Goal: Task Accomplishment & Management: Manage account settings

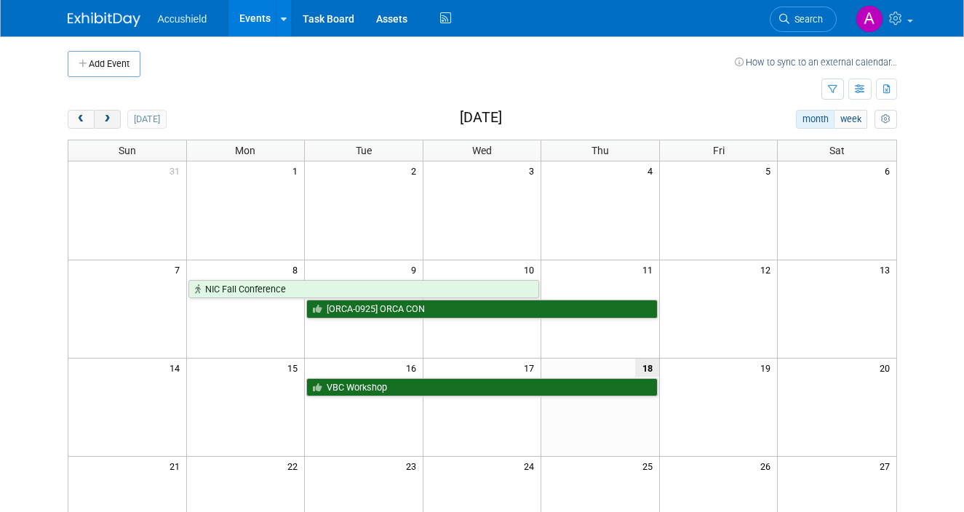
click at [114, 127] on button "next" at bounding box center [107, 119] width 27 height 19
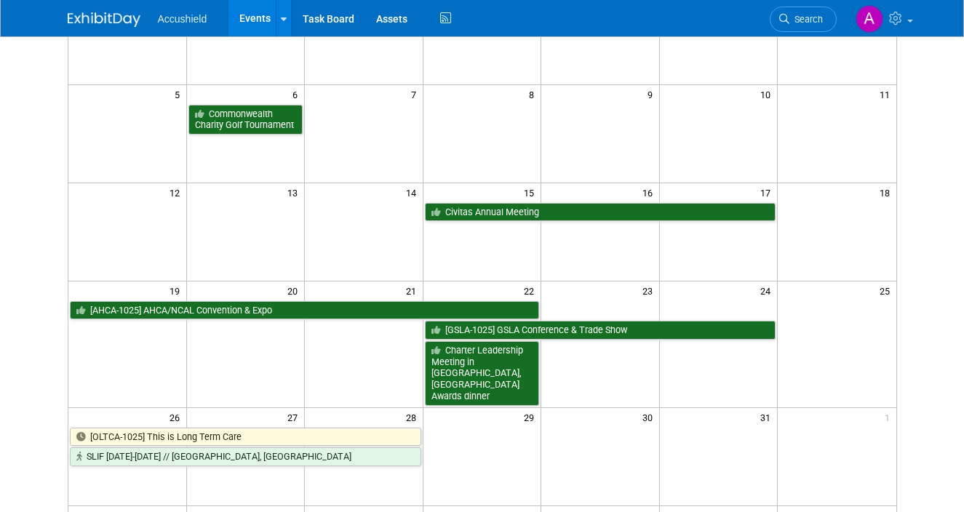
scroll to position [176, 0]
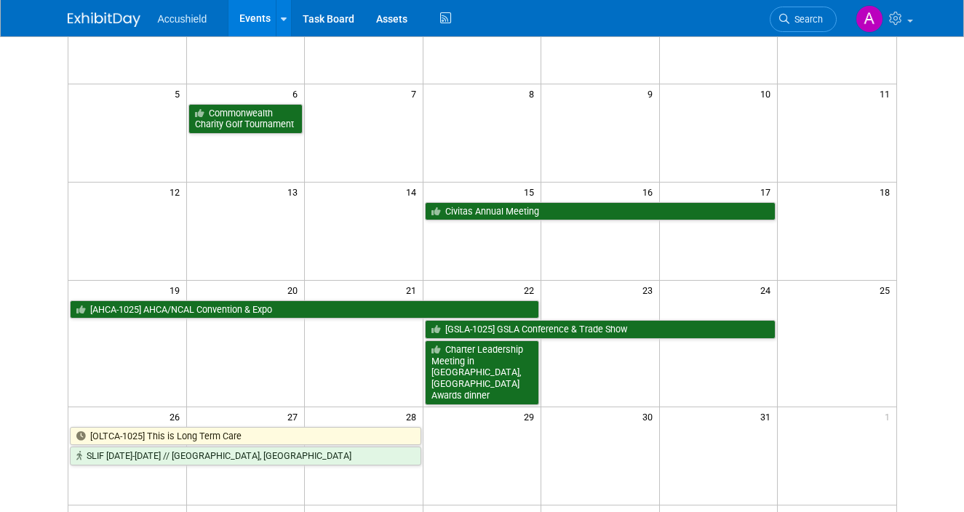
click at [259, 319] on td at bounding box center [245, 362] width 119 height 86
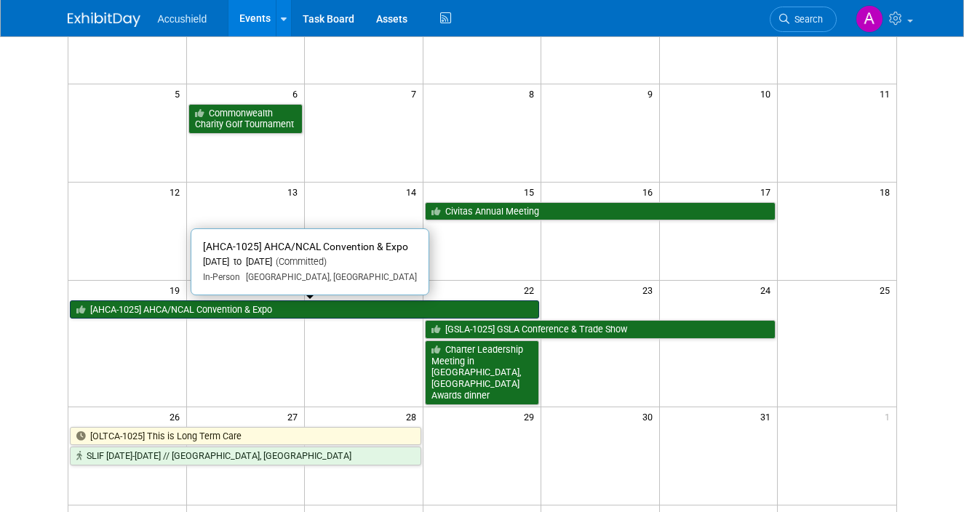
click at [237, 306] on link "[AHCA-1025] AHCA/NCAL Convention & Expo" at bounding box center [305, 309] width 470 height 19
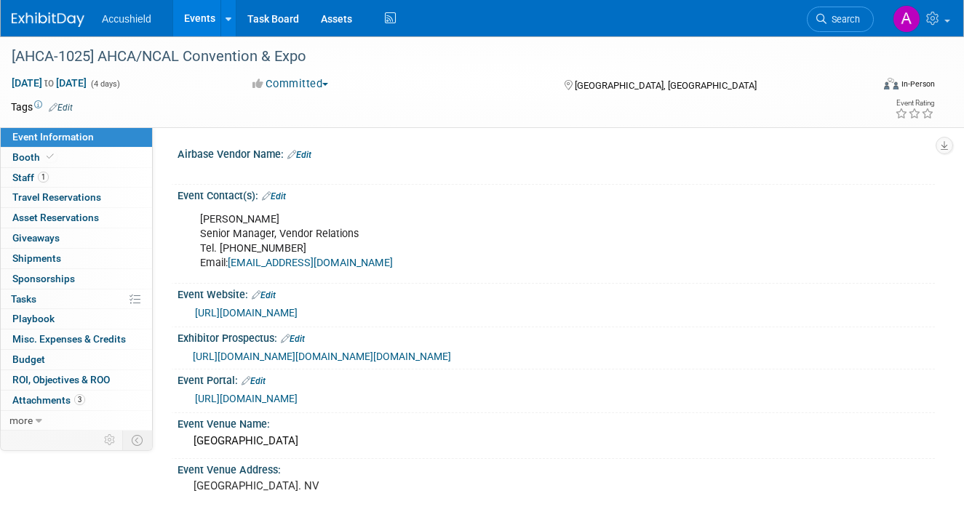
select select "Yes"
click at [45, 178] on span "1" at bounding box center [43, 177] width 11 height 11
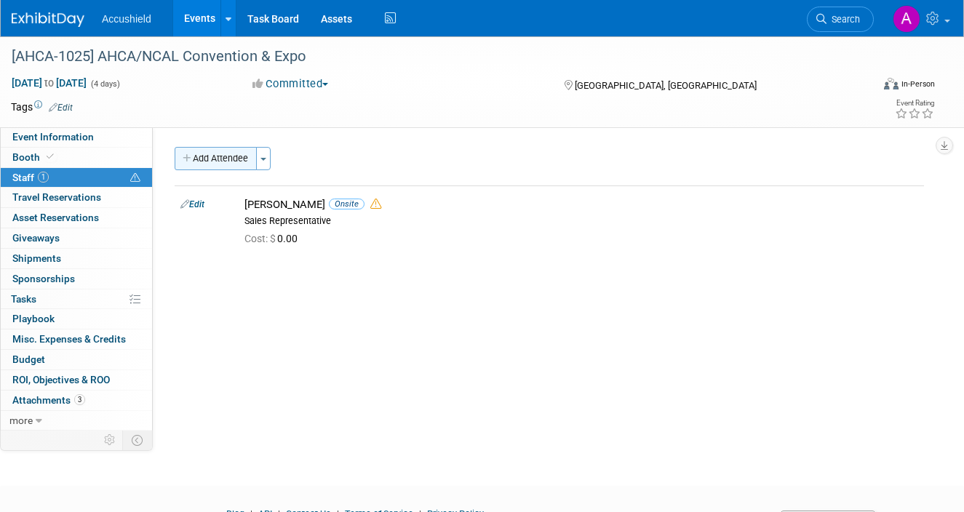
click at [222, 161] on button "Add Attendee" at bounding box center [216, 158] width 82 height 23
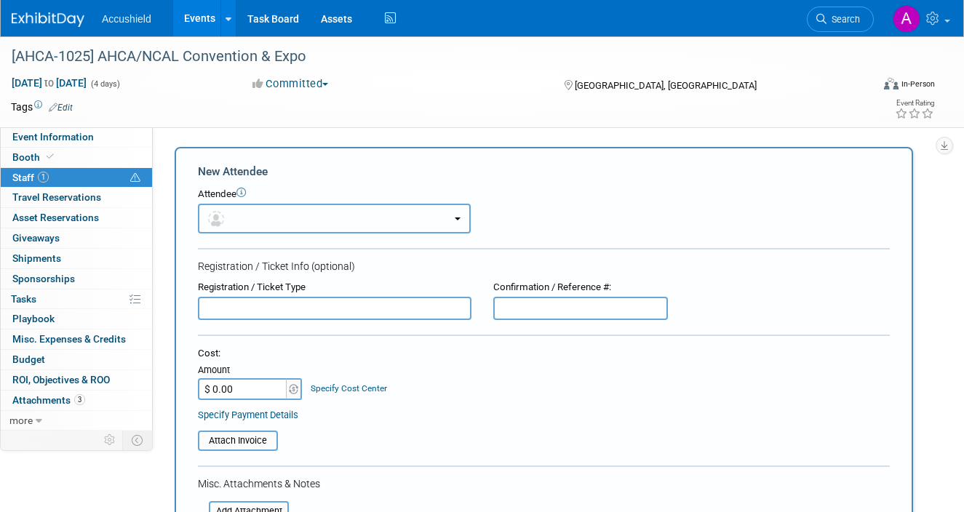
click at [263, 215] on button "button" at bounding box center [334, 219] width 273 height 30
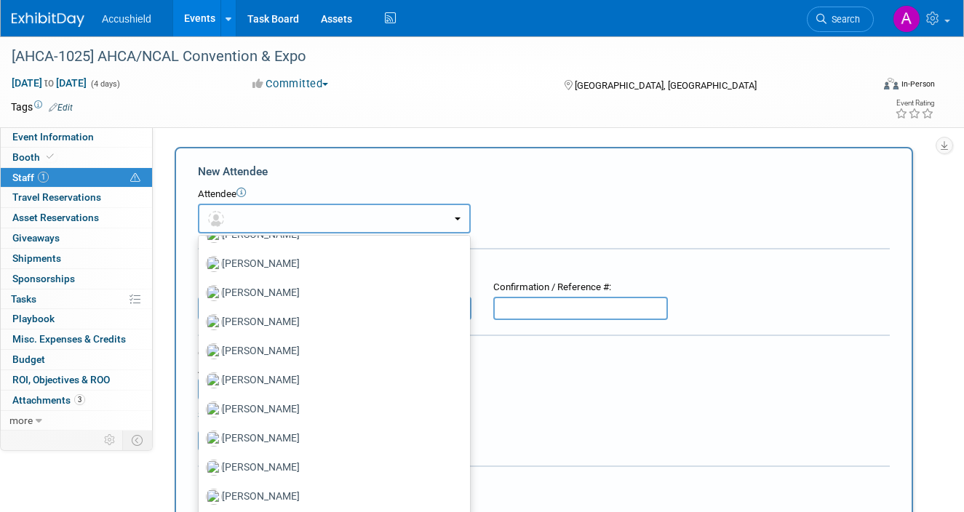
scroll to position [427, 0]
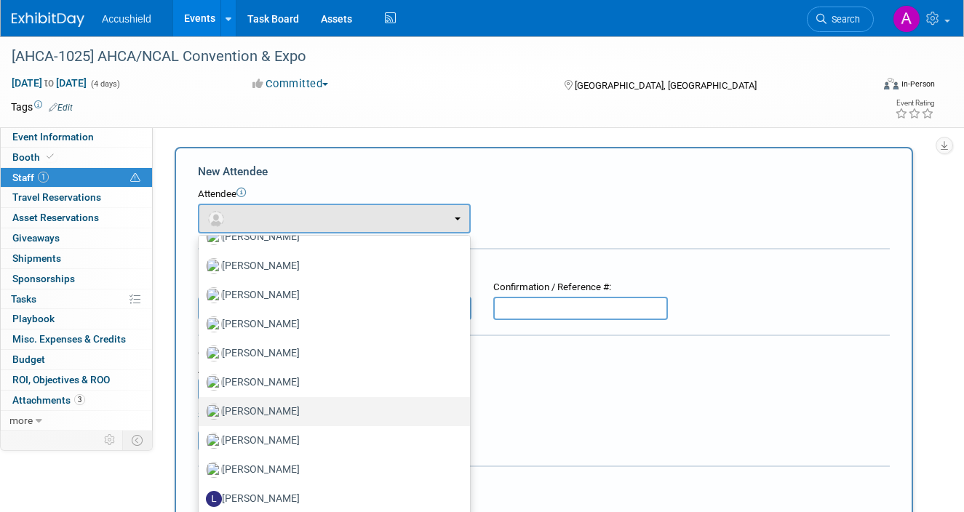
click at [267, 420] on label "Kyle Malden" at bounding box center [330, 411] width 249 height 23
click at [201, 415] on input "Kyle Malden" at bounding box center [195, 409] width 9 height 9
select select "60401866-f014-4d70-bb09-726ec8c6ea88"
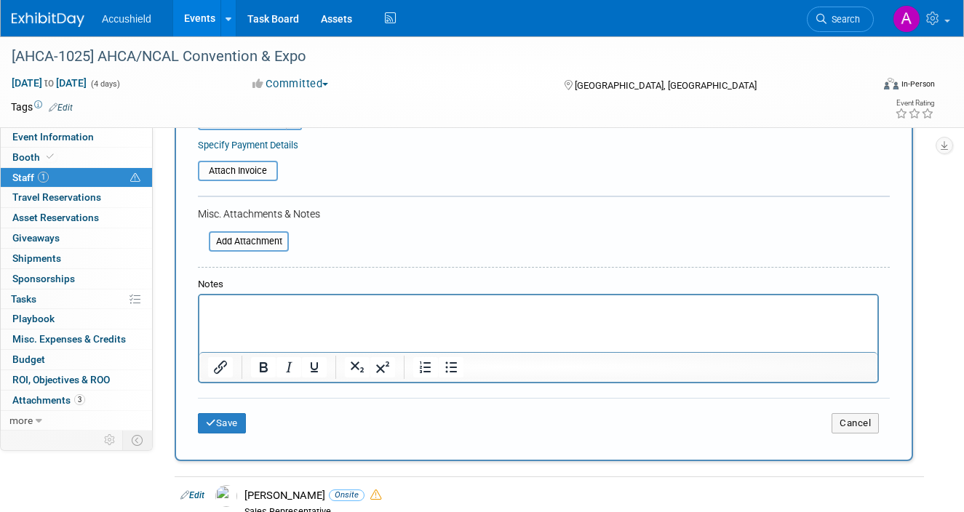
scroll to position [361, 0]
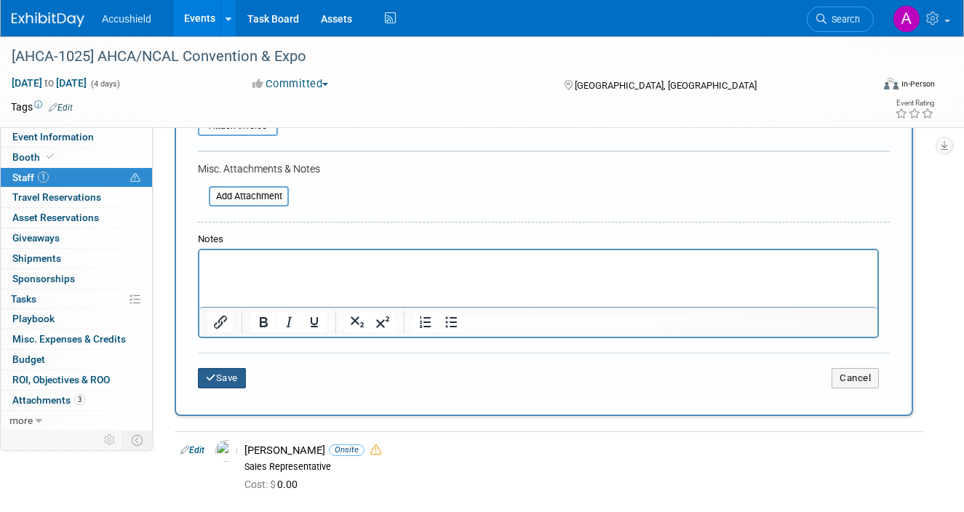
click at [223, 384] on button "Save" at bounding box center [222, 378] width 48 height 20
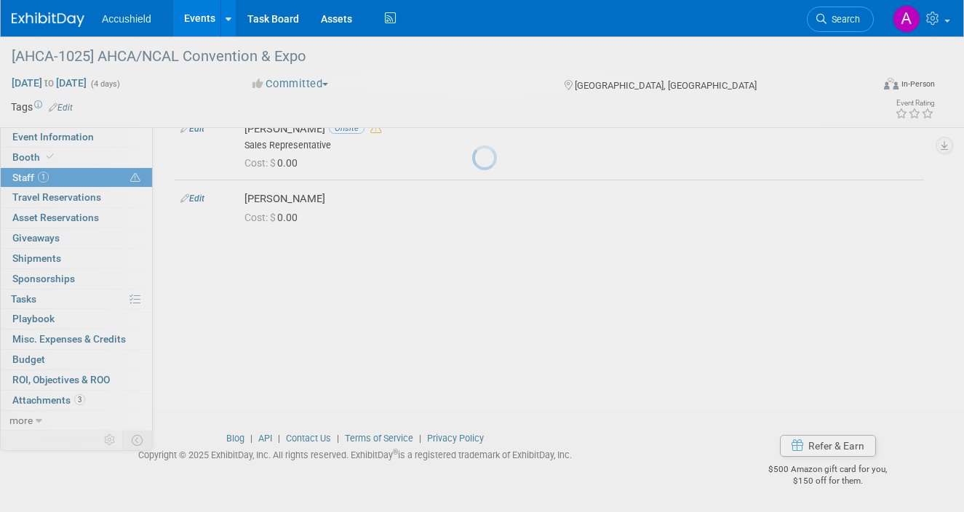
scroll to position [76, 0]
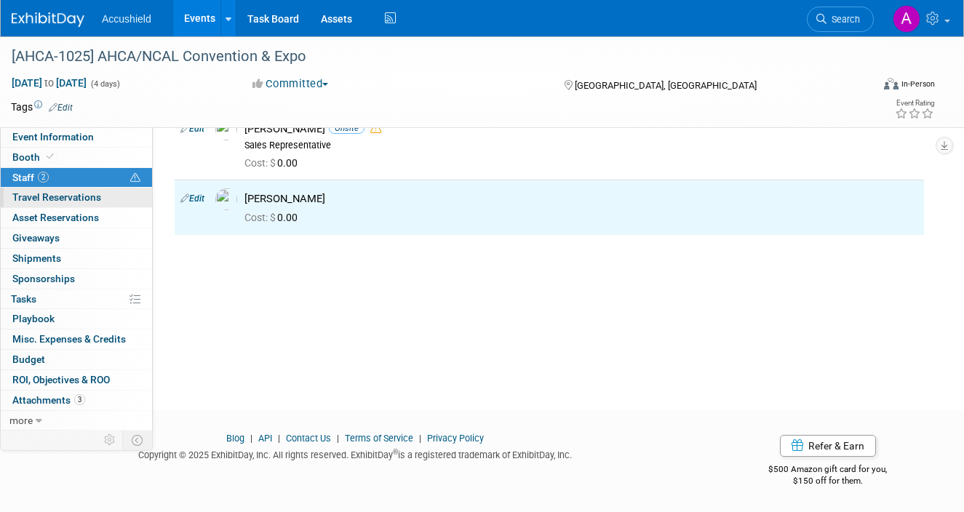
click at [49, 196] on span "Travel Reservations 0" at bounding box center [56, 197] width 89 height 12
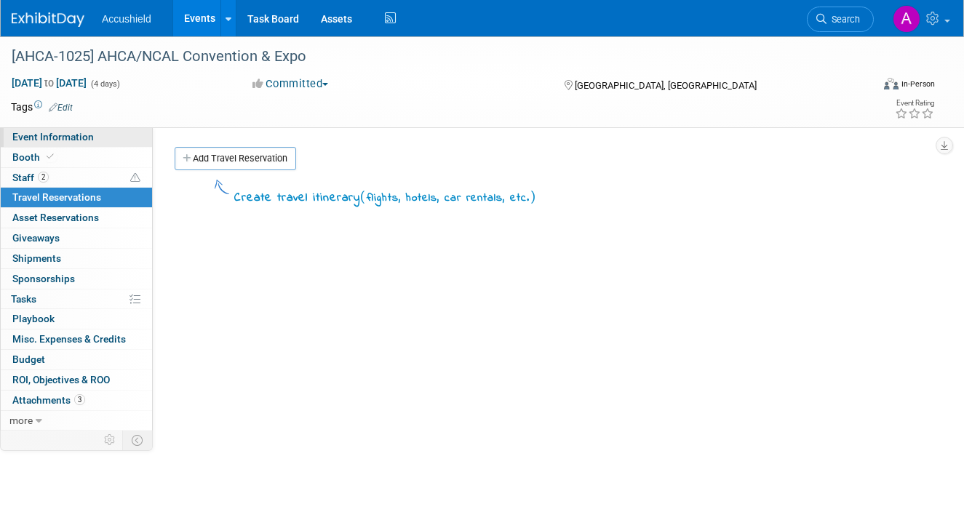
click at [60, 142] on span "Event Information" at bounding box center [52, 137] width 81 height 12
select select "Yes"
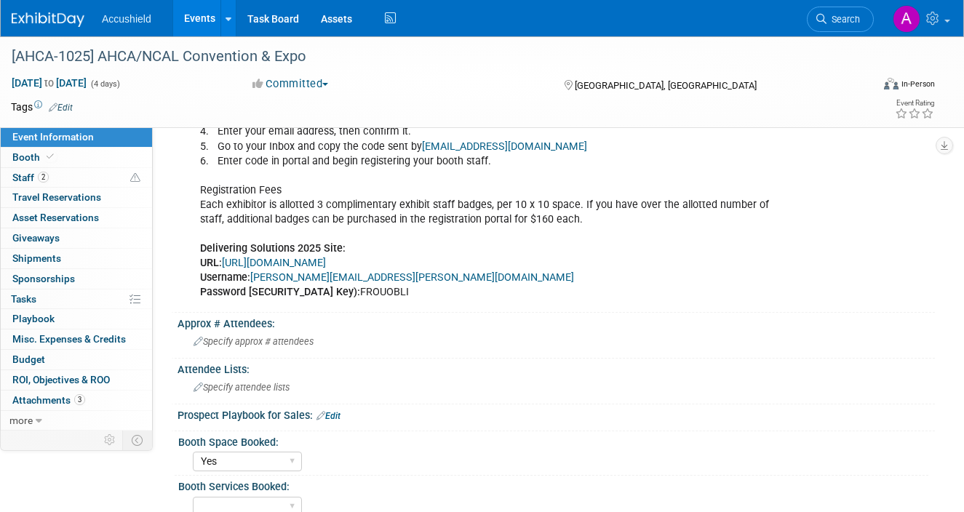
scroll to position [553, 0]
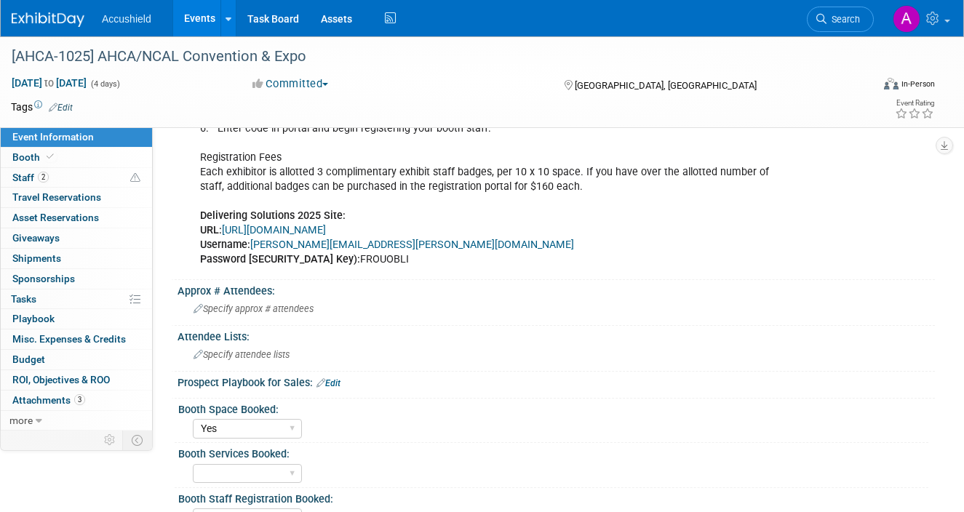
click at [326, 236] on link "https://www.conferenceharvester.com/harvester2ex/login.asp?EventKey=LLSJNNZJ" at bounding box center [274, 230] width 104 height 12
click at [59, 180] on link "2 Staff 2" at bounding box center [76, 178] width 151 height 20
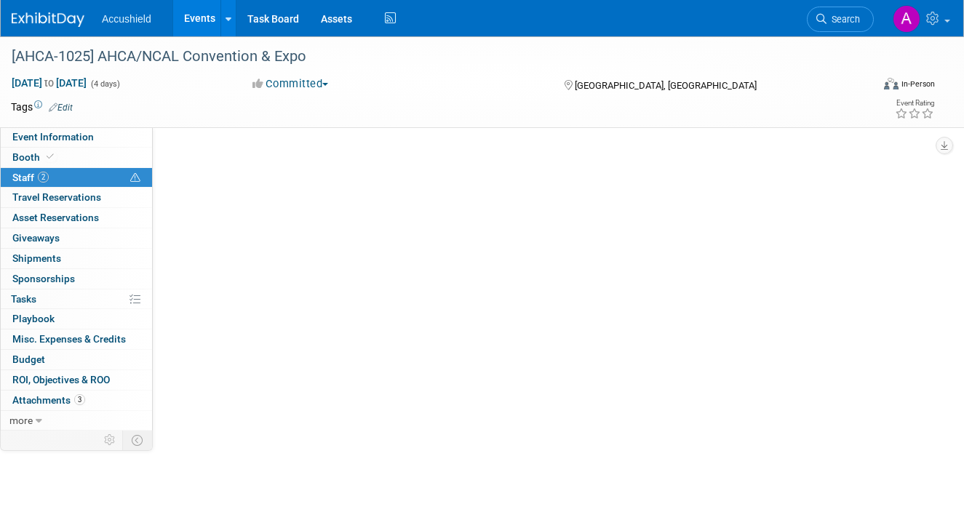
scroll to position [0, 0]
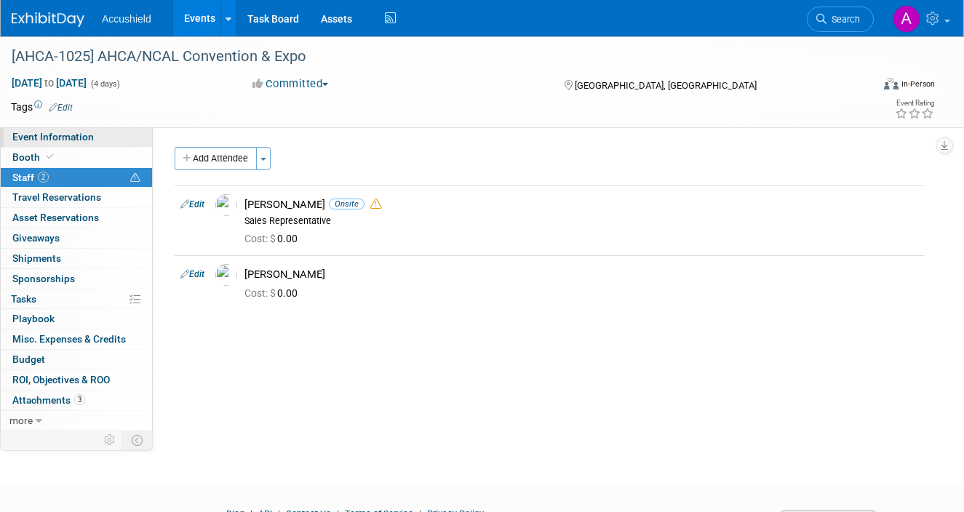
click at [68, 137] on span "Event Information" at bounding box center [52, 137] width 81 height 12
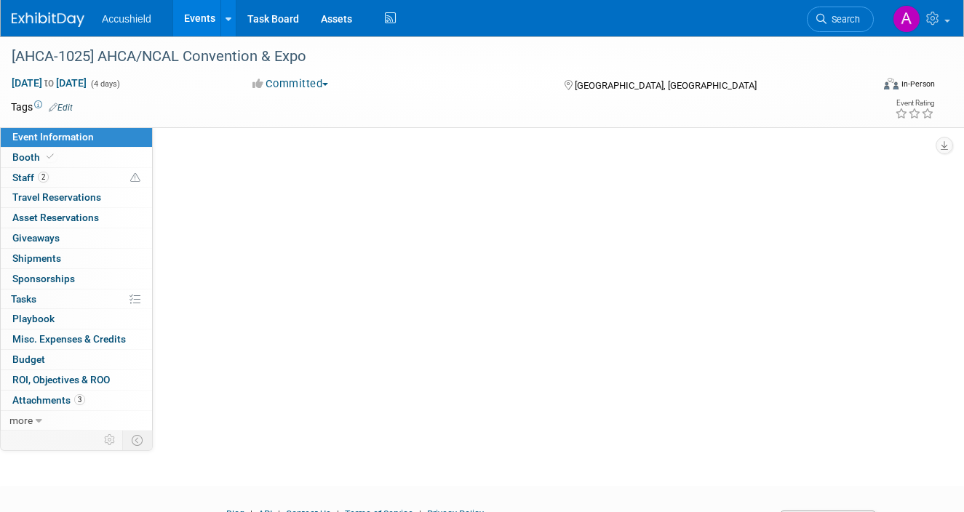
select select "Yes"
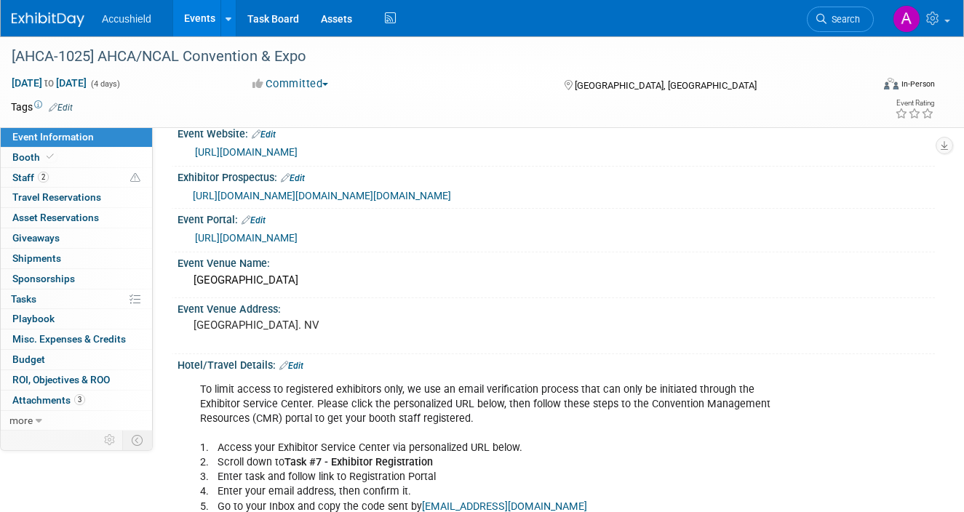
scroll to position [175, 0]
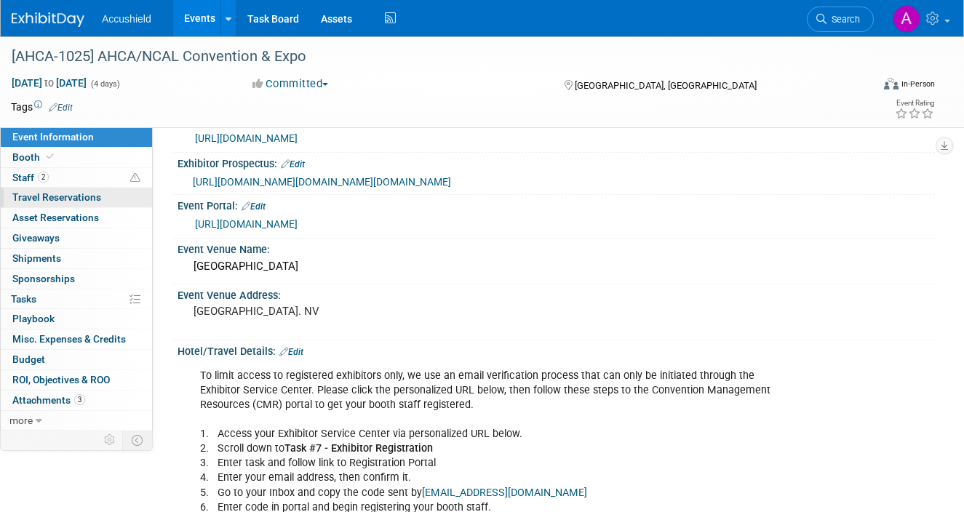
click at [78, 199] on span "Travel Reservations 0" at bounding box center [56, 197] width 89 height 12
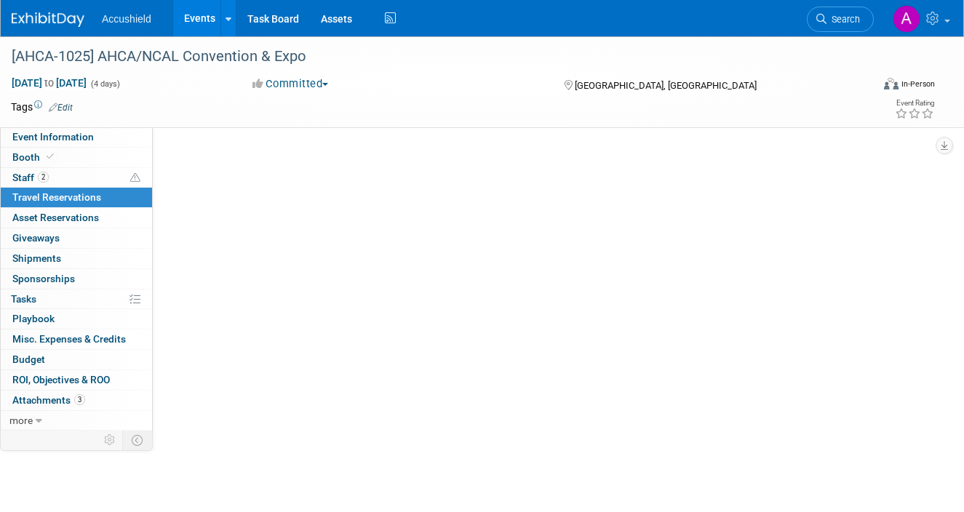
scroll to position [0, 0]
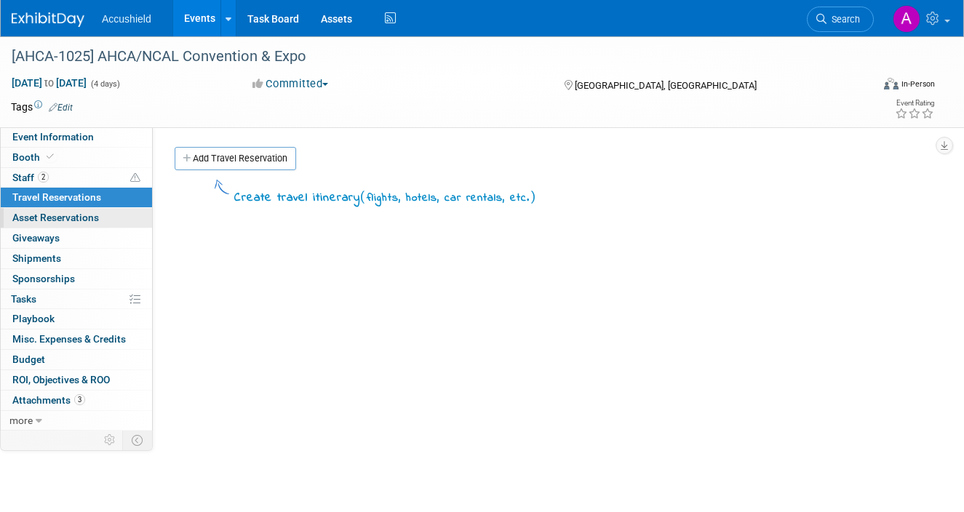
click at [68, 215] on span "Asset Reservations 0" at bounding box center [55, 218] width 87 height 12
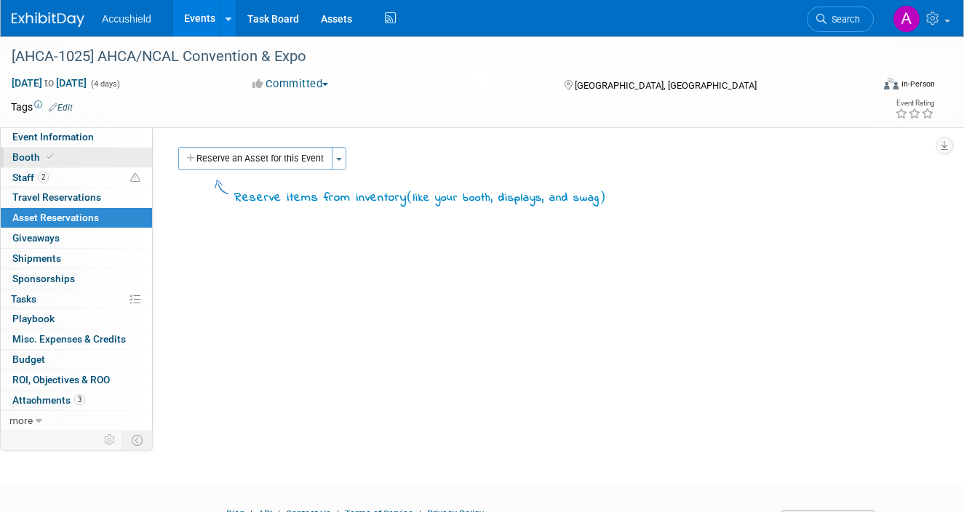
click at [61, 159] on link "Booth" at bounding box center [76, 158] width 151 height 20
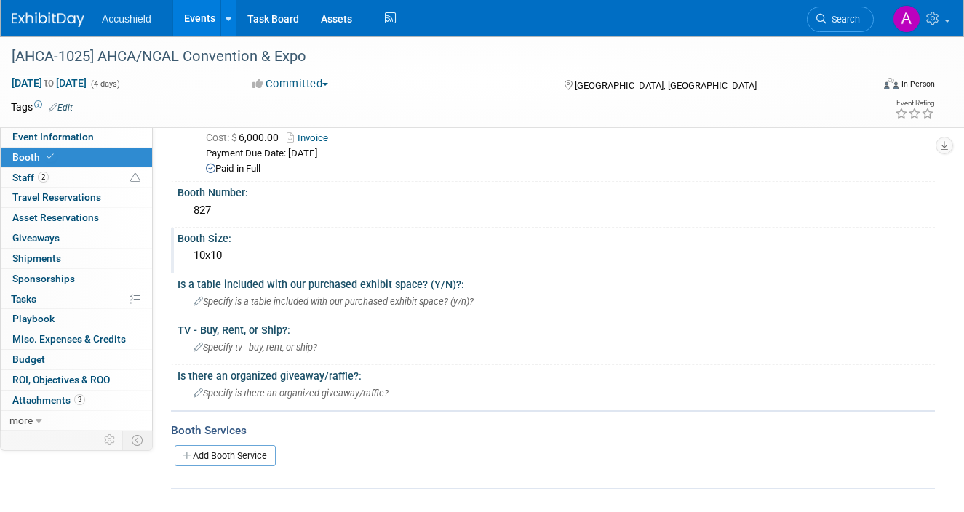
scroll to position [44, 0]
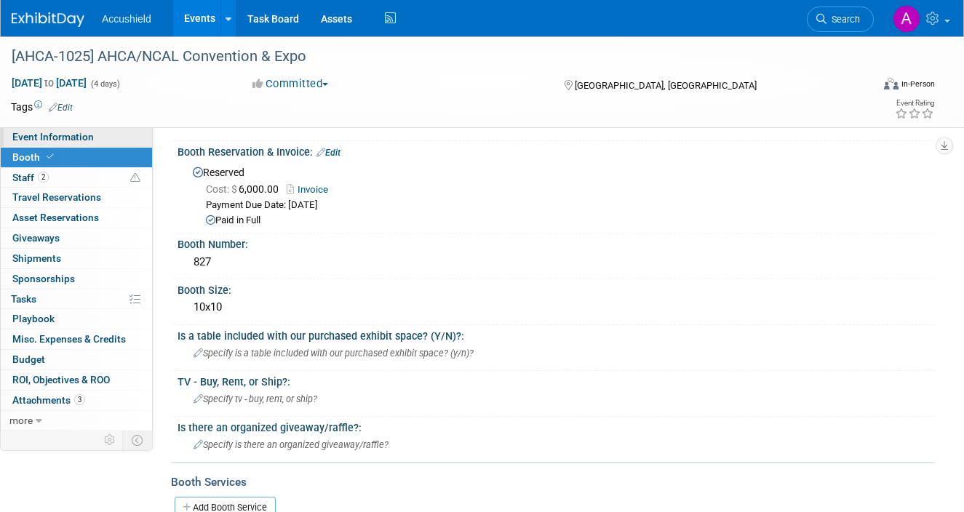
click at [76, 140] on span "Event Information" at bounding box center [52, 137] width 81 height 12
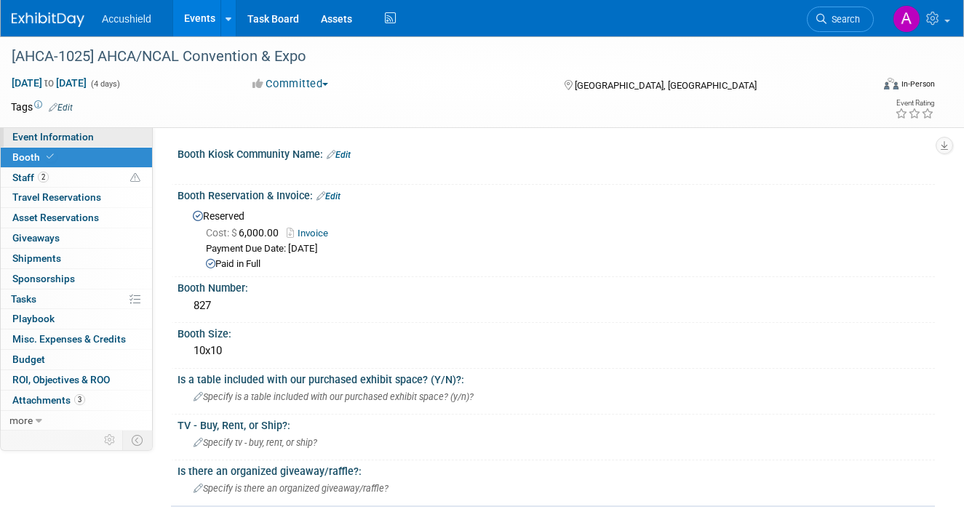
select select "Yes"
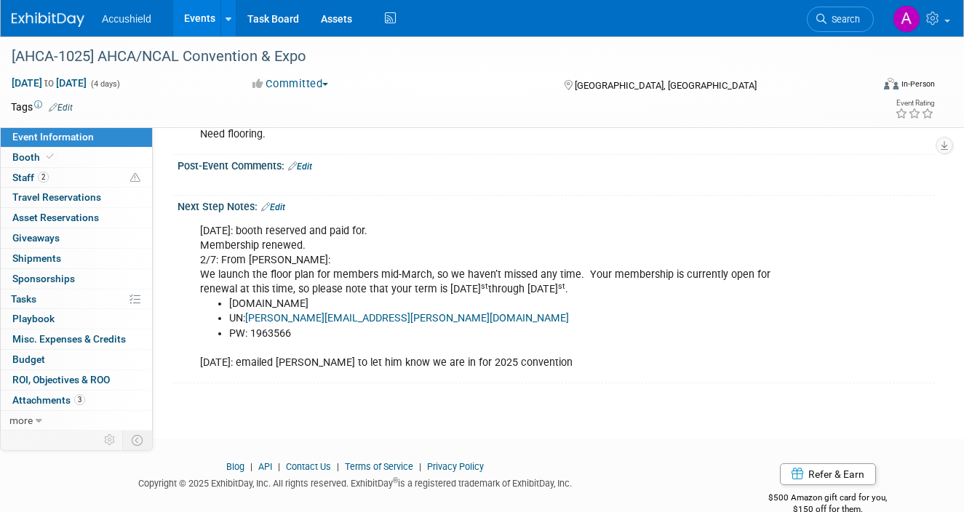
scroll to position [1230, 0]
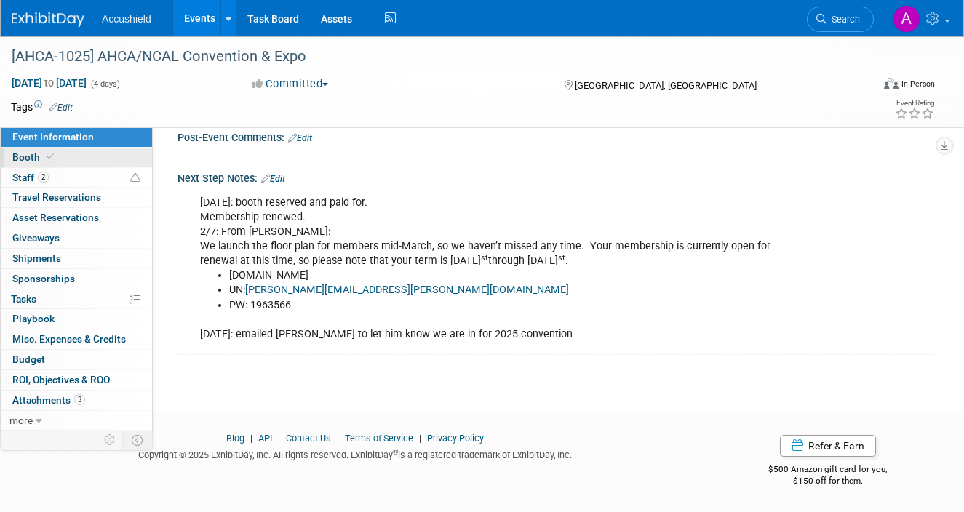
click at [62, 155] on link "Booth" at bounding box center [76, 158] width 151 height 20
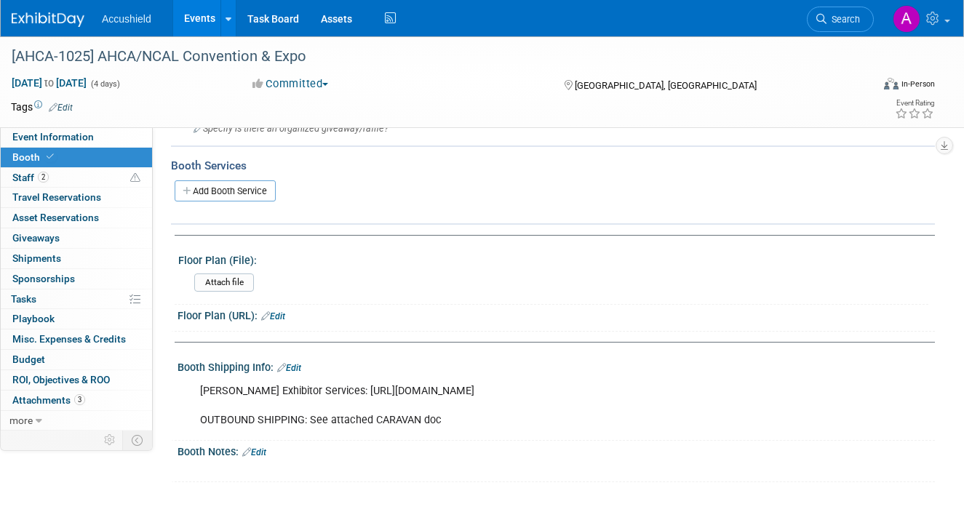
scroll to position [0, 0]
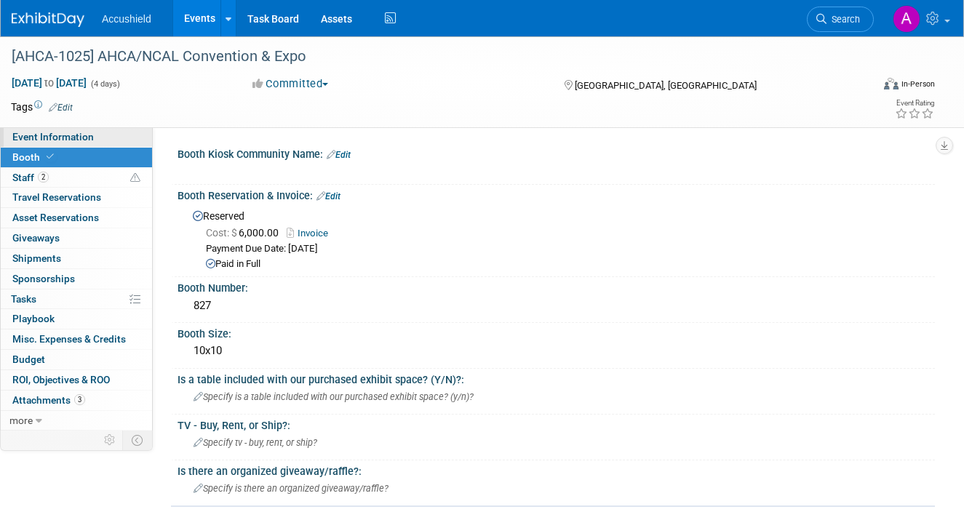
click at [80, 138] on span "Event Information" at bounding box center [52, 137] width 81 height 12
select select "Yes"
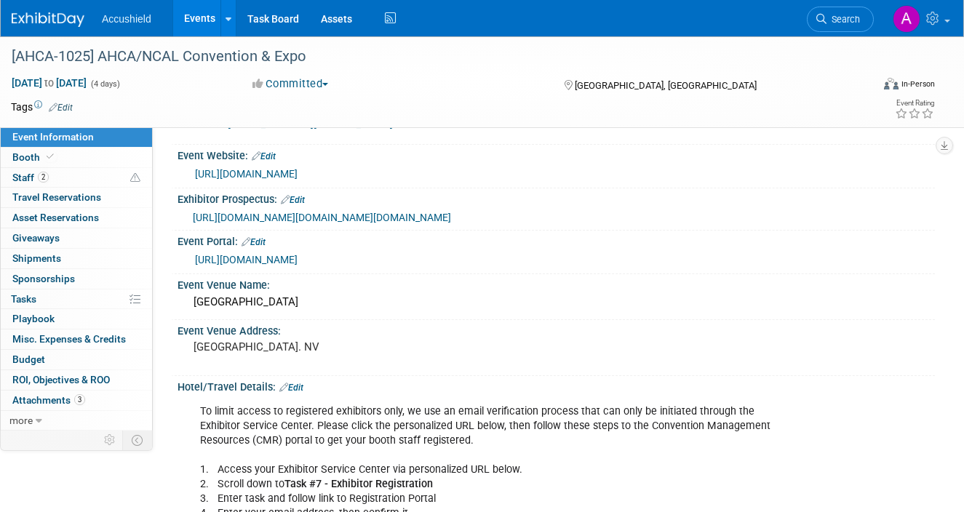
scroll to position [145, 0]
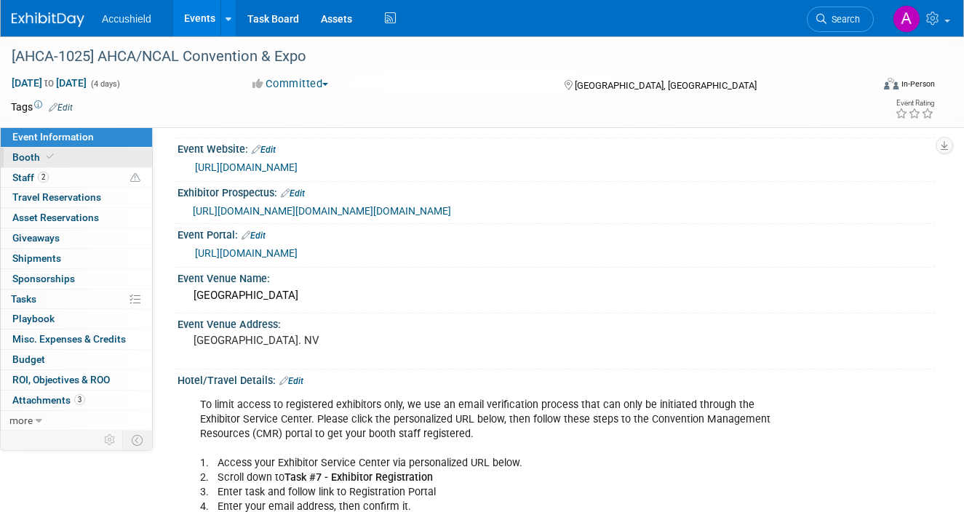
click at [51, 162] on span "Booth" at bounding box center [34, 157] width 44 height 12
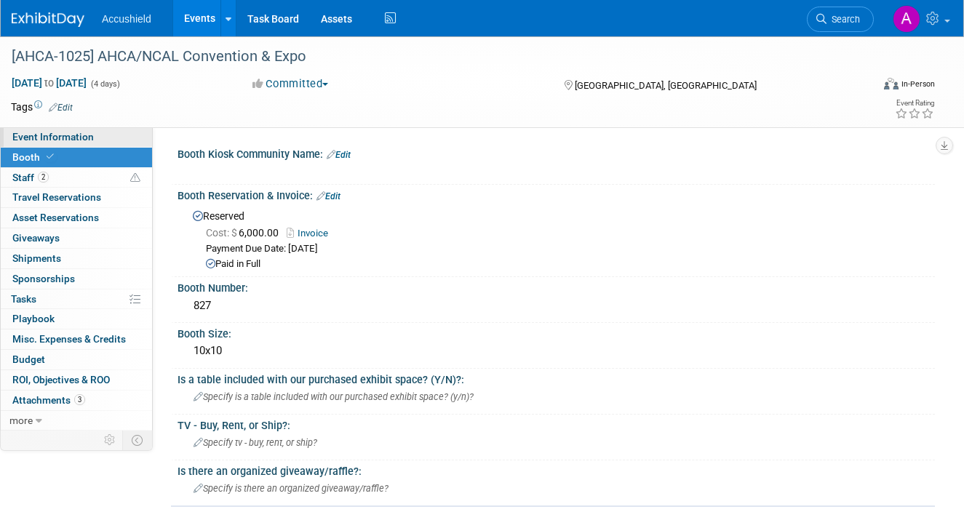
click at [84, 135] on span "Event Information" at bounding box center [52, 137] width 81 height 12
select select "Yes"
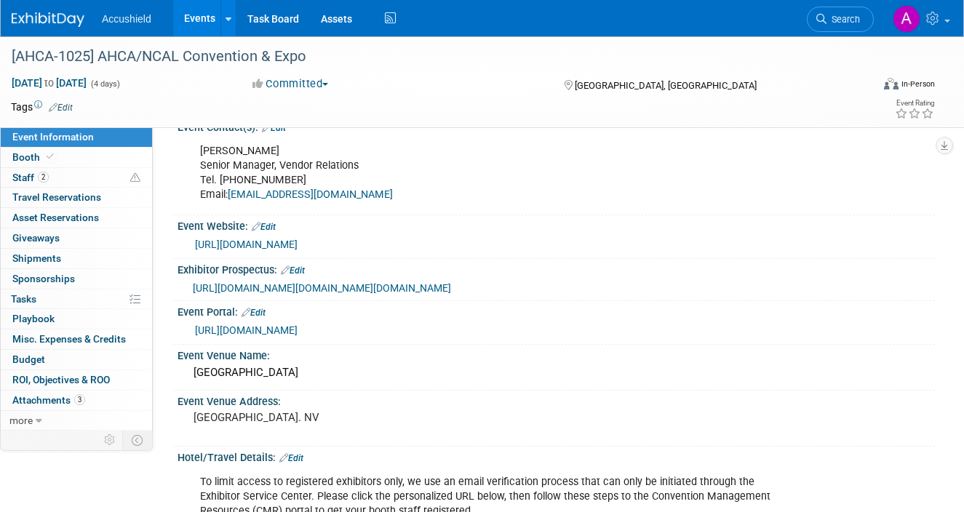
scroll to position [32, 0]
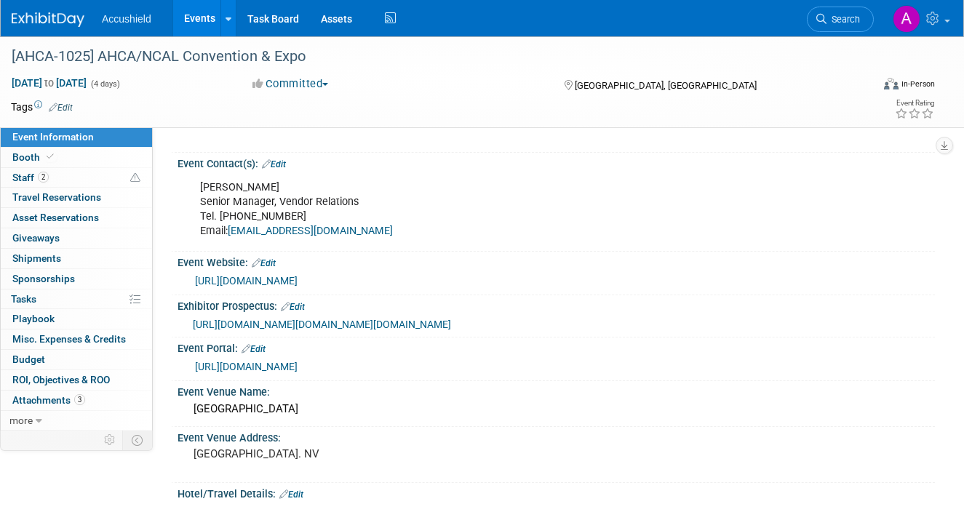
click at [196, 15] on link "Events" at bounding box center [199, 18] width 53 height 36
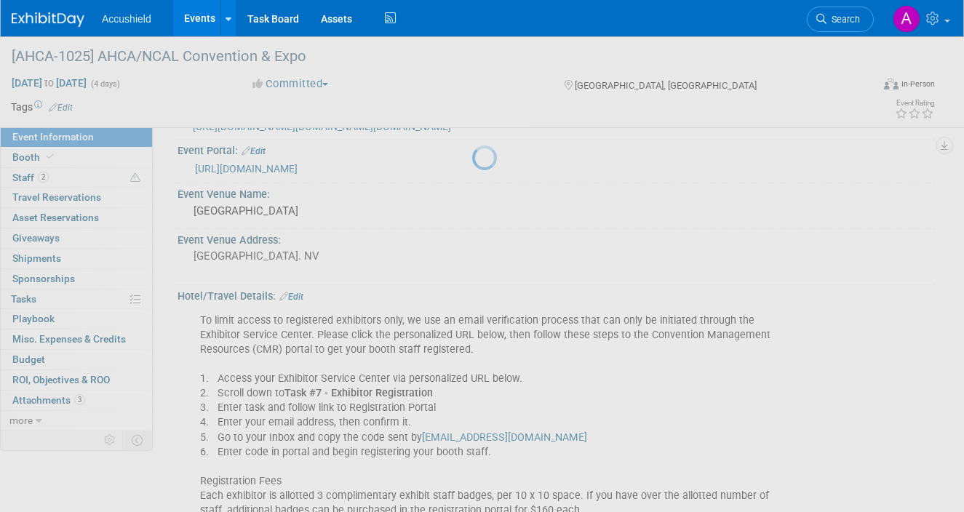
scroll to position [254, 0]
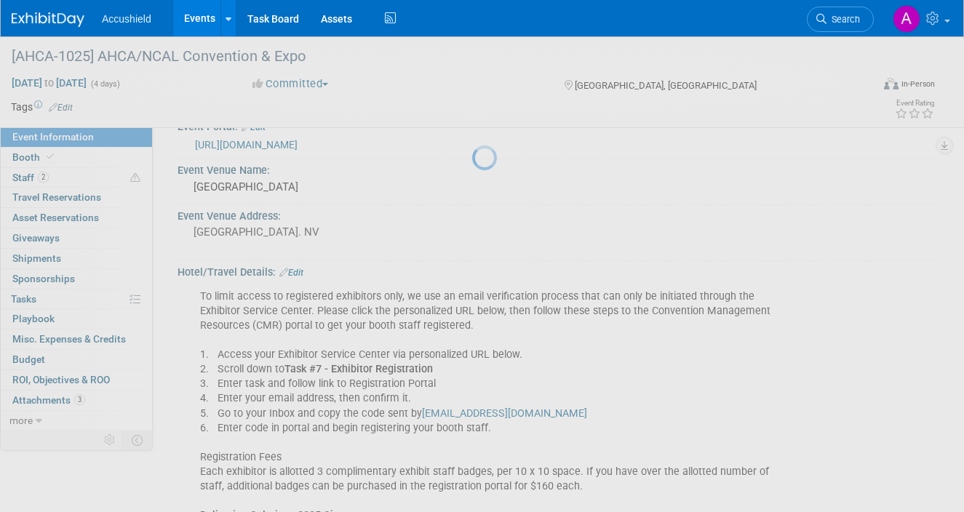
click at [203, 18] on link "Events" at bounding box center [199, 18] width 53 height 36
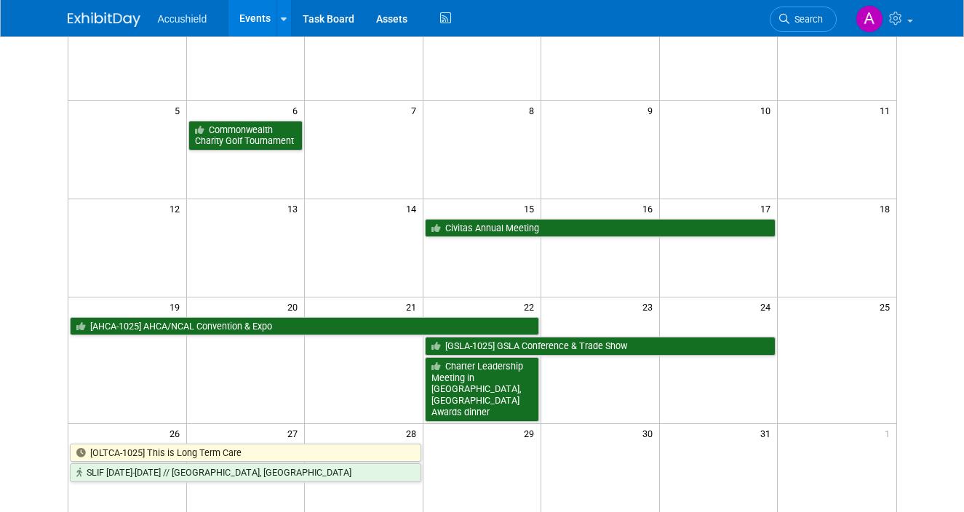
scroll to position [404, 0]
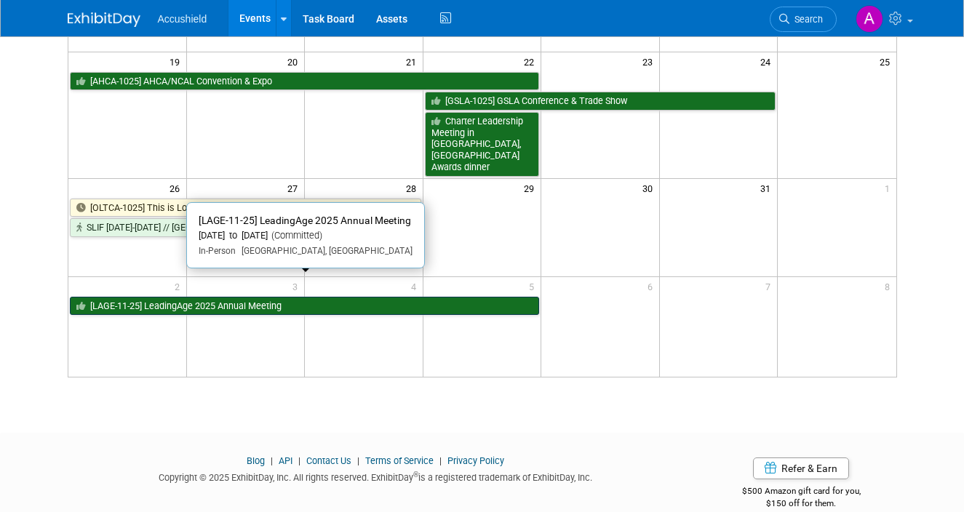
click at [231, 297] on link "[LAGE-11-25] LeadingAge 2025 Annual Meeting" at bounding box center [305, 306] width 470 height 19
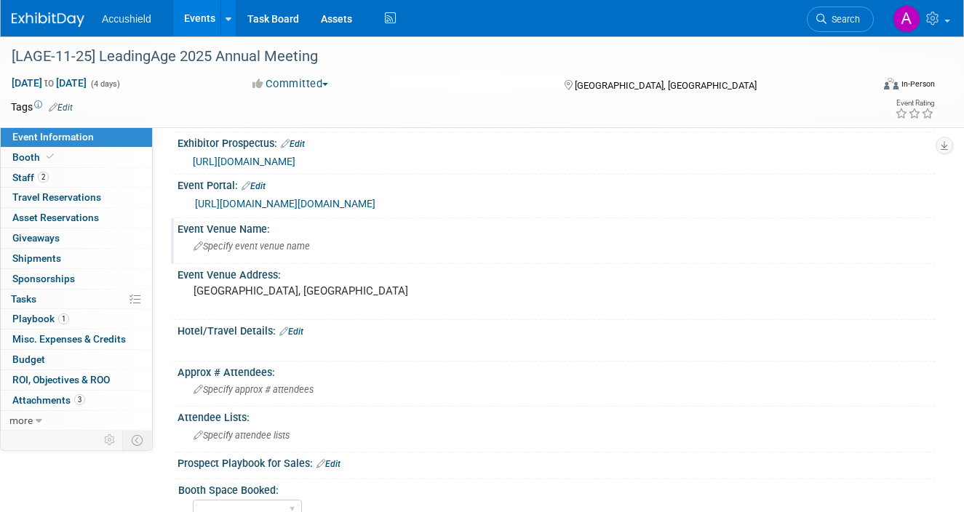
scroll to position [121, 0]
click at [312, 209] on link "https://mcca.ungerboeck.com/prod/app85.cshtml?aat=2b4b545476334b455335672f32667…" at bounding box center [285, 203] width 180 height 12
click at [295, 163] on span "https://leadingage.org/wp-content/uploads/2025/01/010725-AM25-Marketing-Deck.pdf" at bounding box center [244, 161] width 103 height 12
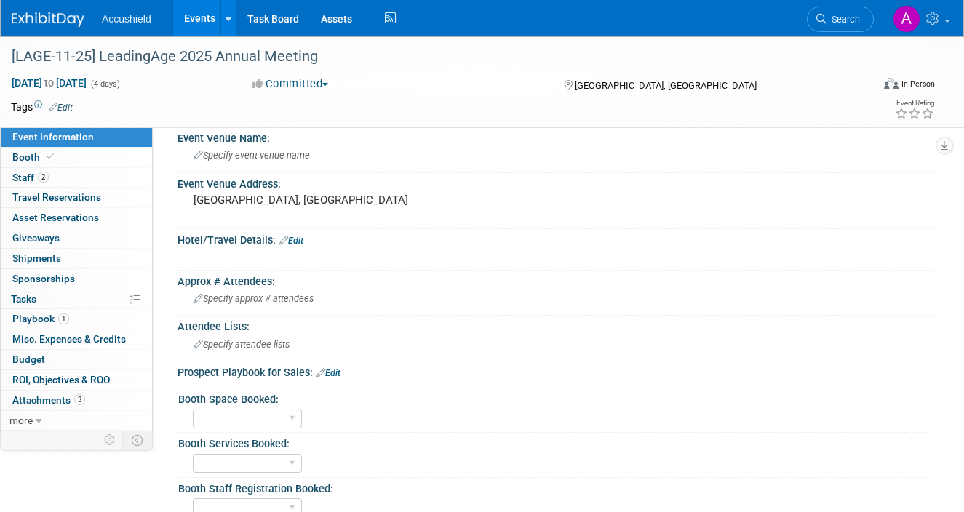
scroll to position [0, 0]
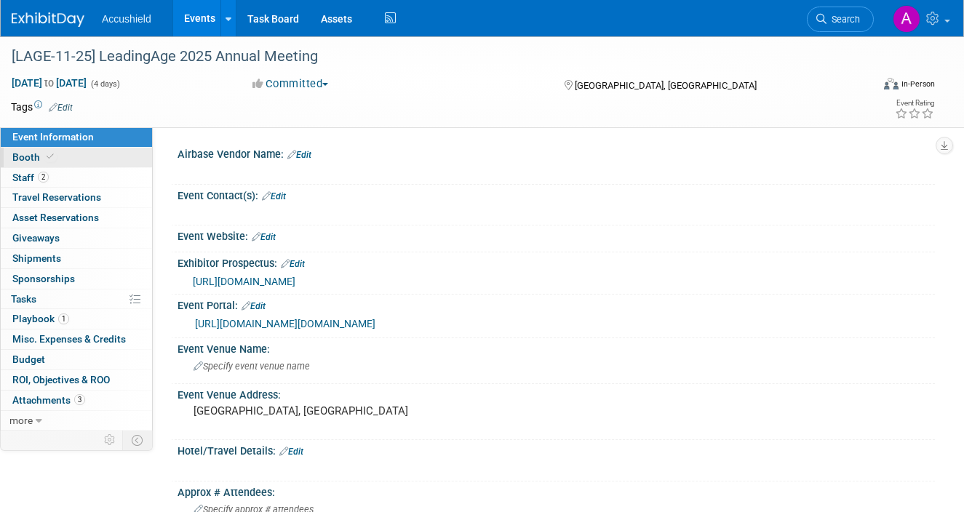
click at [64, 154] on link "Booth" at bounding box center [76, 158] width 151 height 20
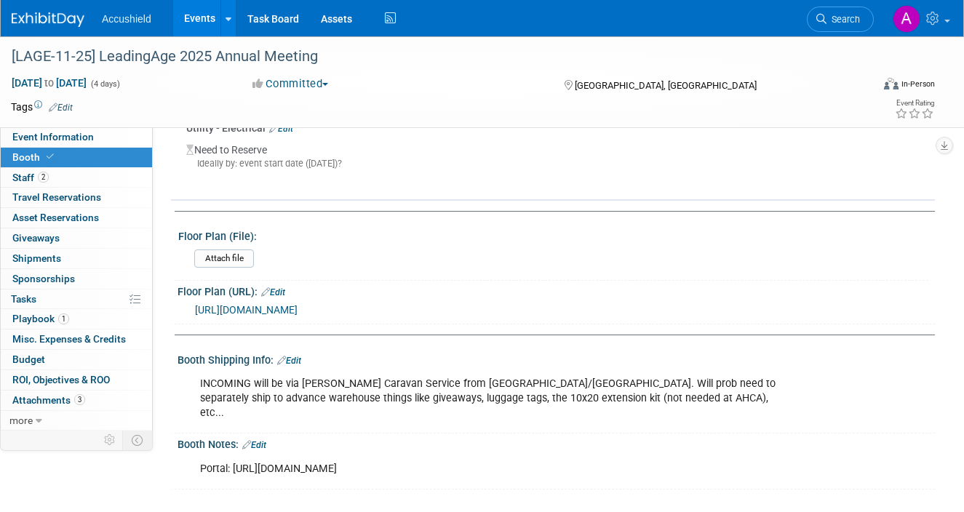
scroll to position [297, 0]
